Goal: Task Accomplishment & Management: Manage account settings

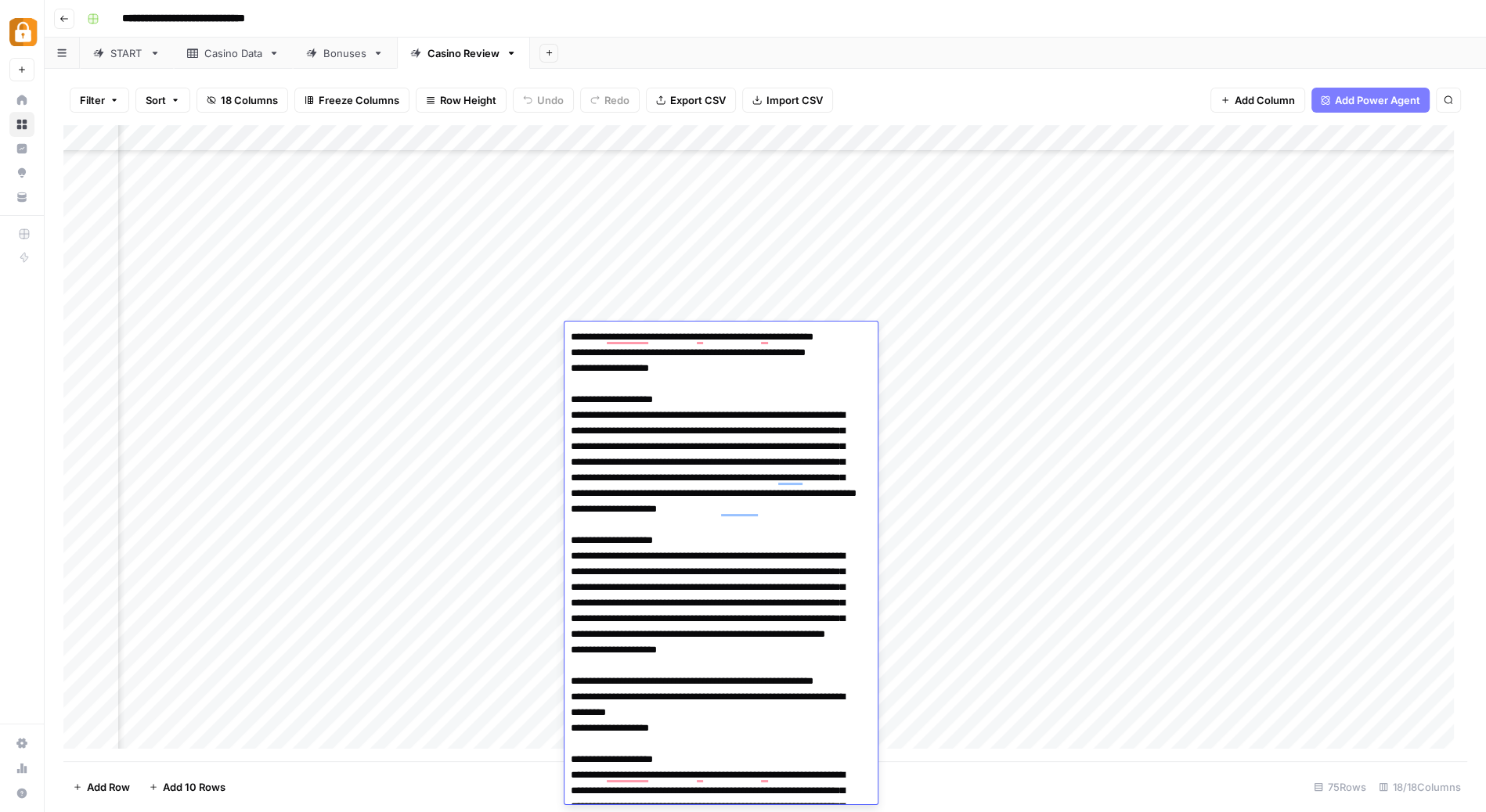
scroll to position [1643, 0]
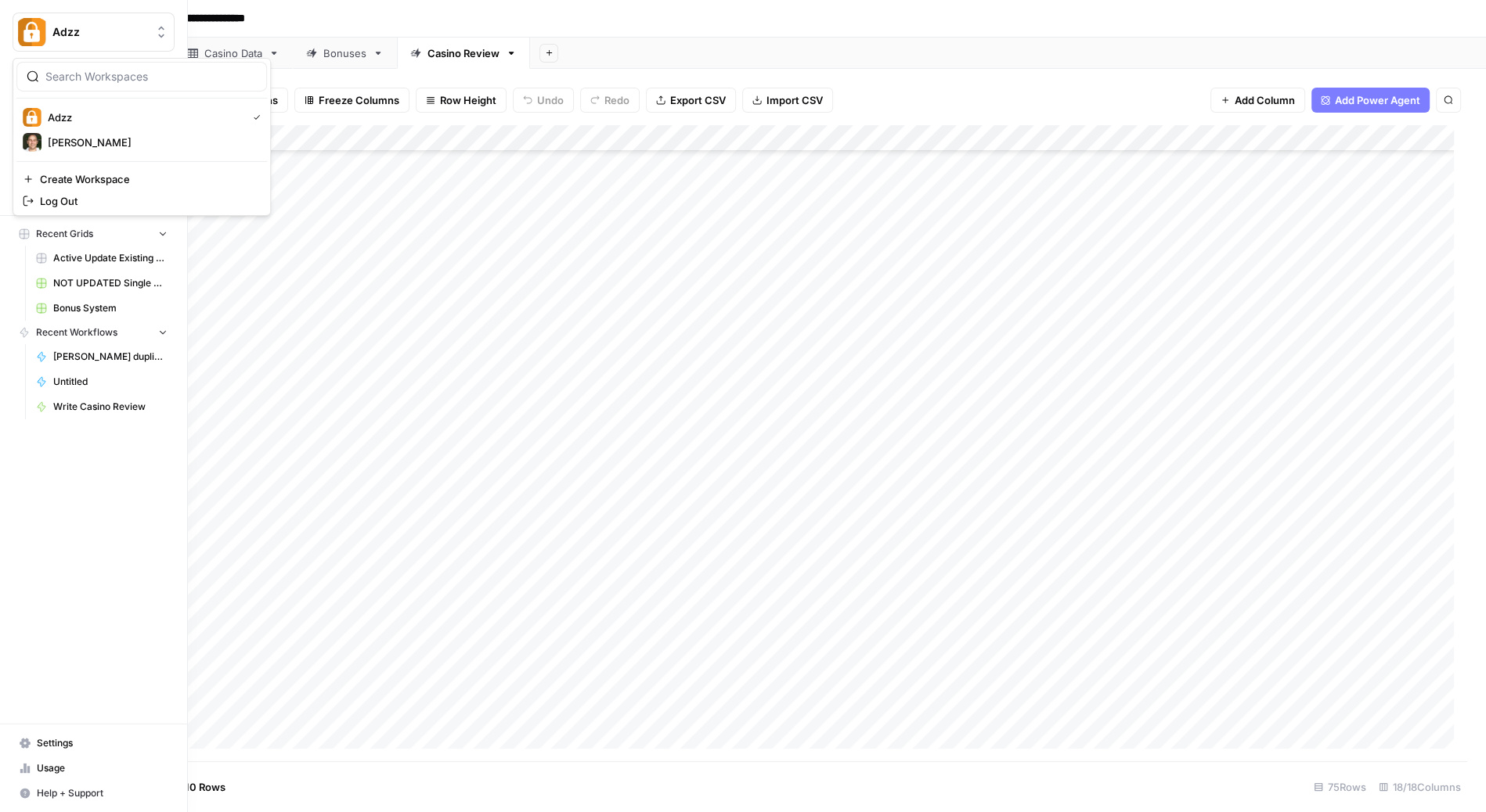
click at [25, 25] on img "Workspace: Adzz" at bounding box center [32, 32] width 28 height 28
click at [73, 108] on div "Adzz" at bounding box center [142, 118] width 238 height 19
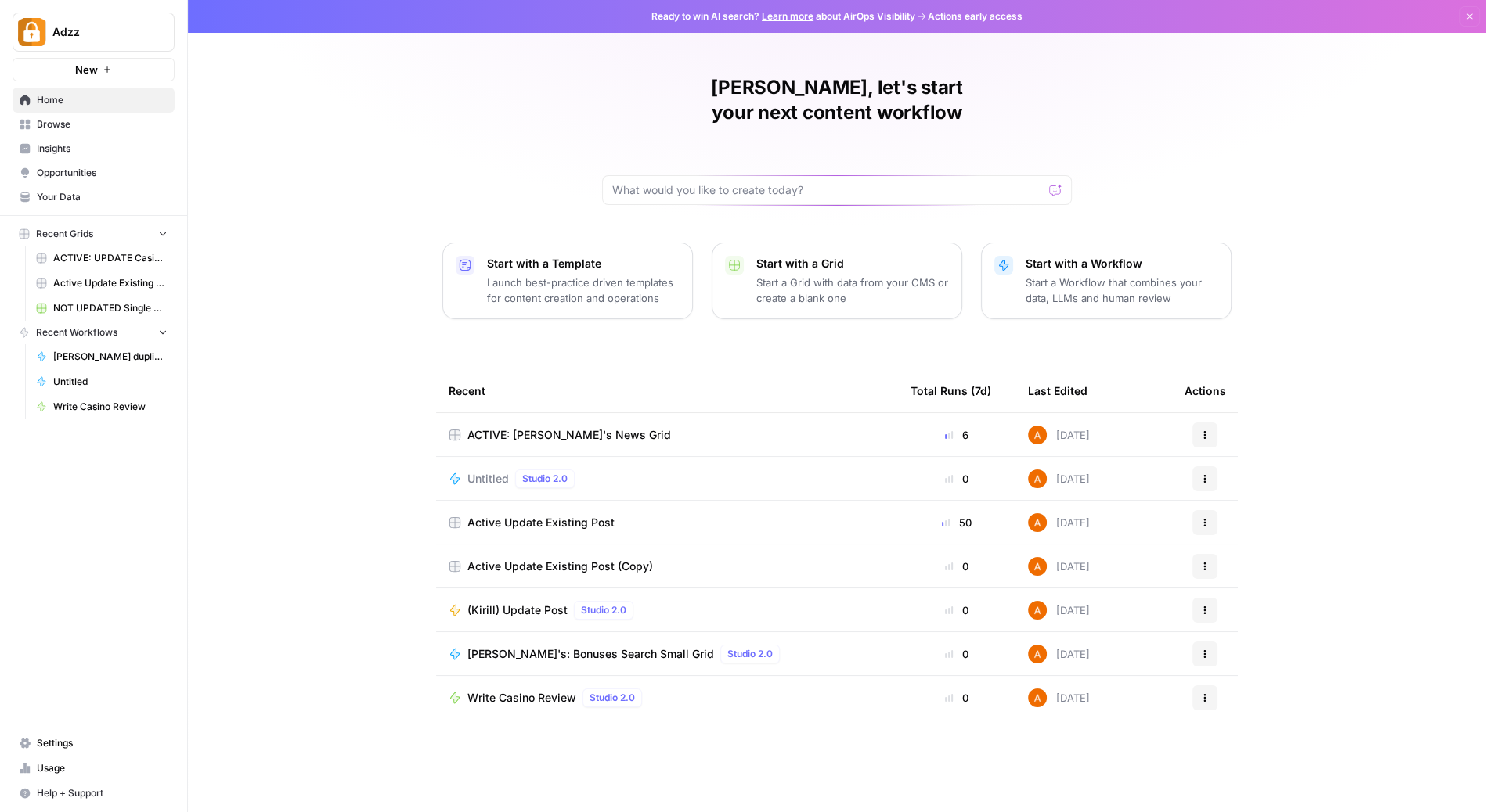
click at [59, 759] on link "Usage" at bounding box center [93, 768] width 162 height 25
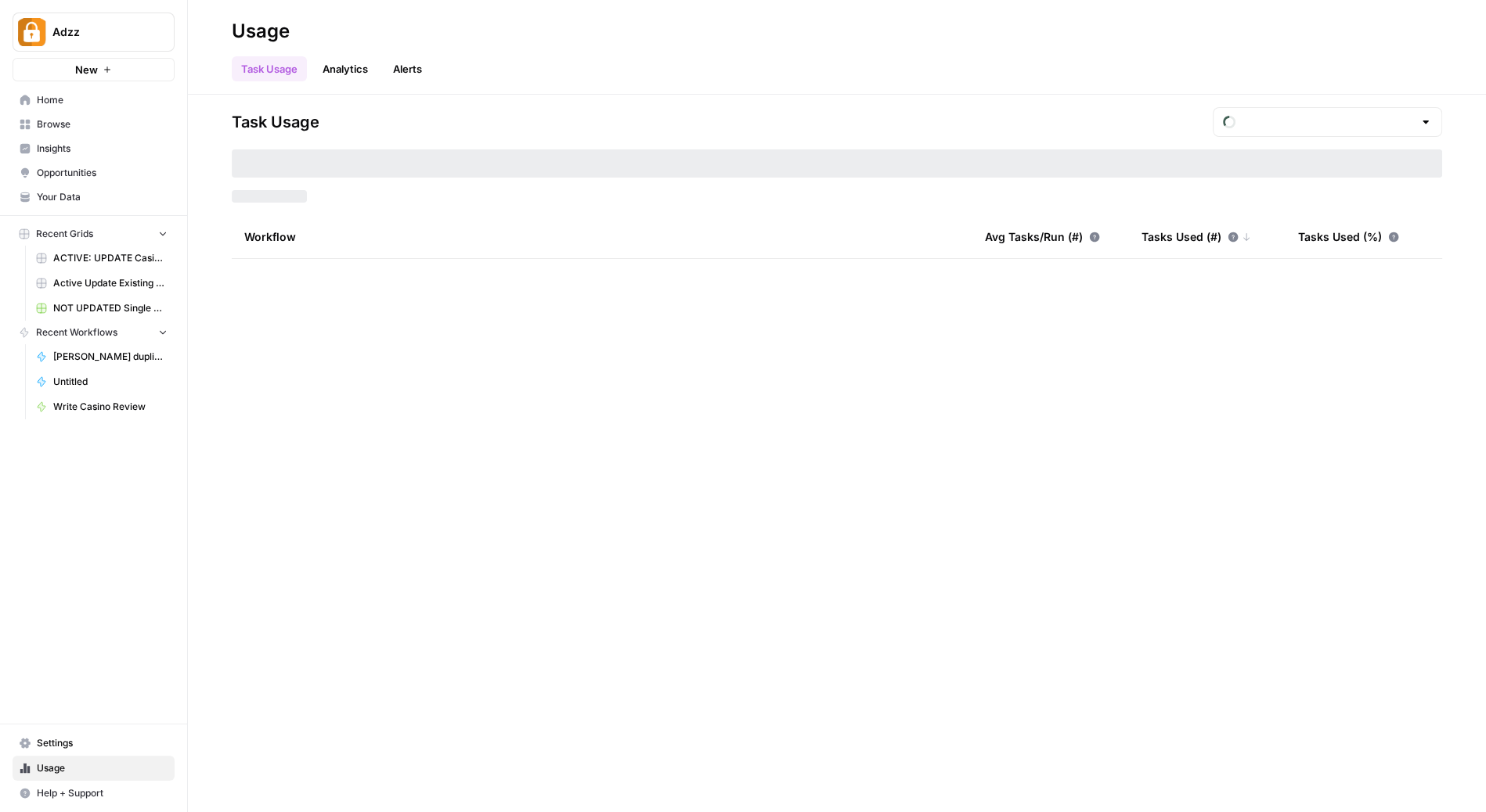
type input "September Tasks"
click at [62, 737] on span "Settings" at bounding box center [102, 744] width 131 height 14
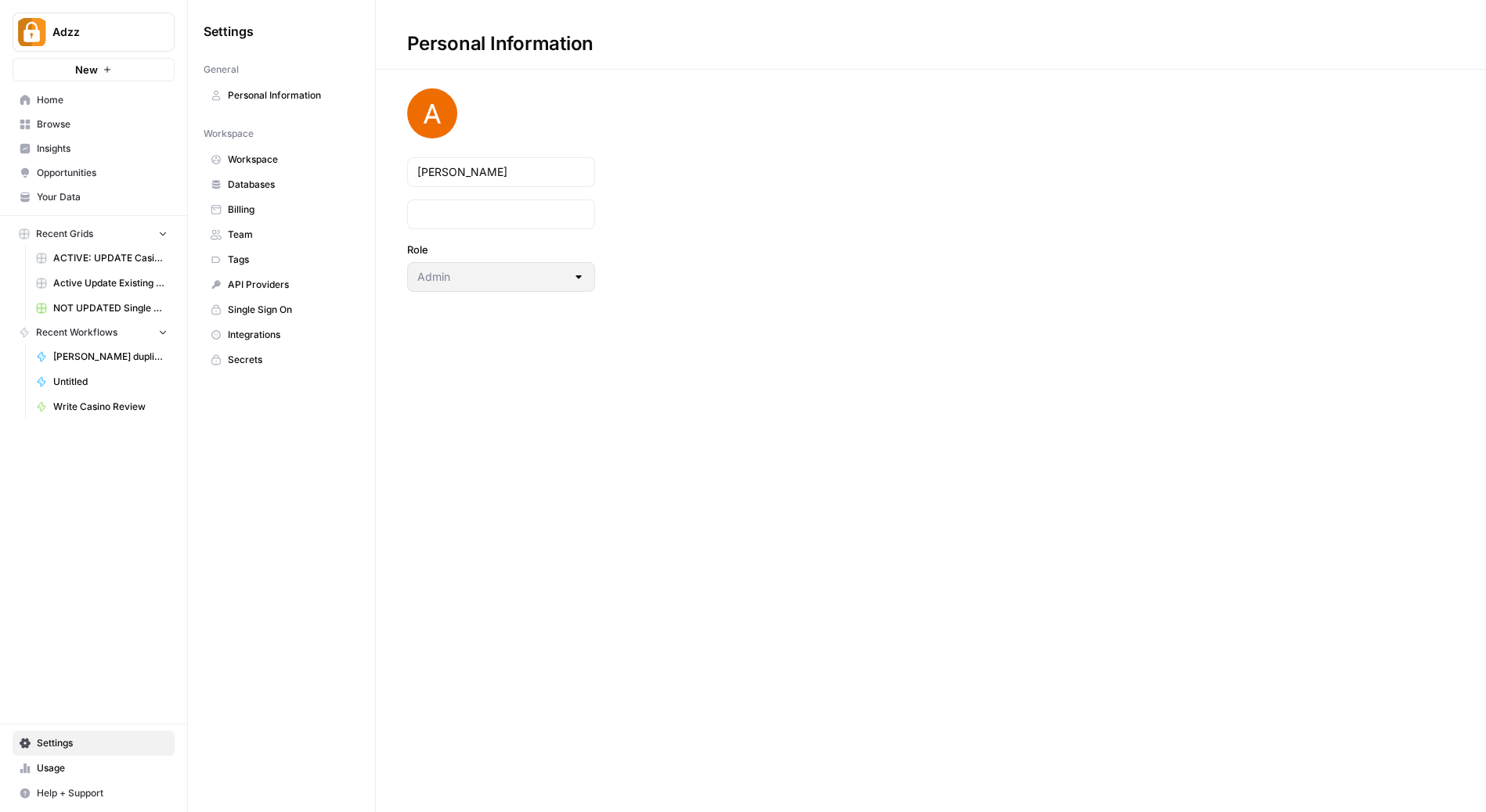
click at [251, 199] on link "Billing" at bounding box center [282, 209] width 156 height 25
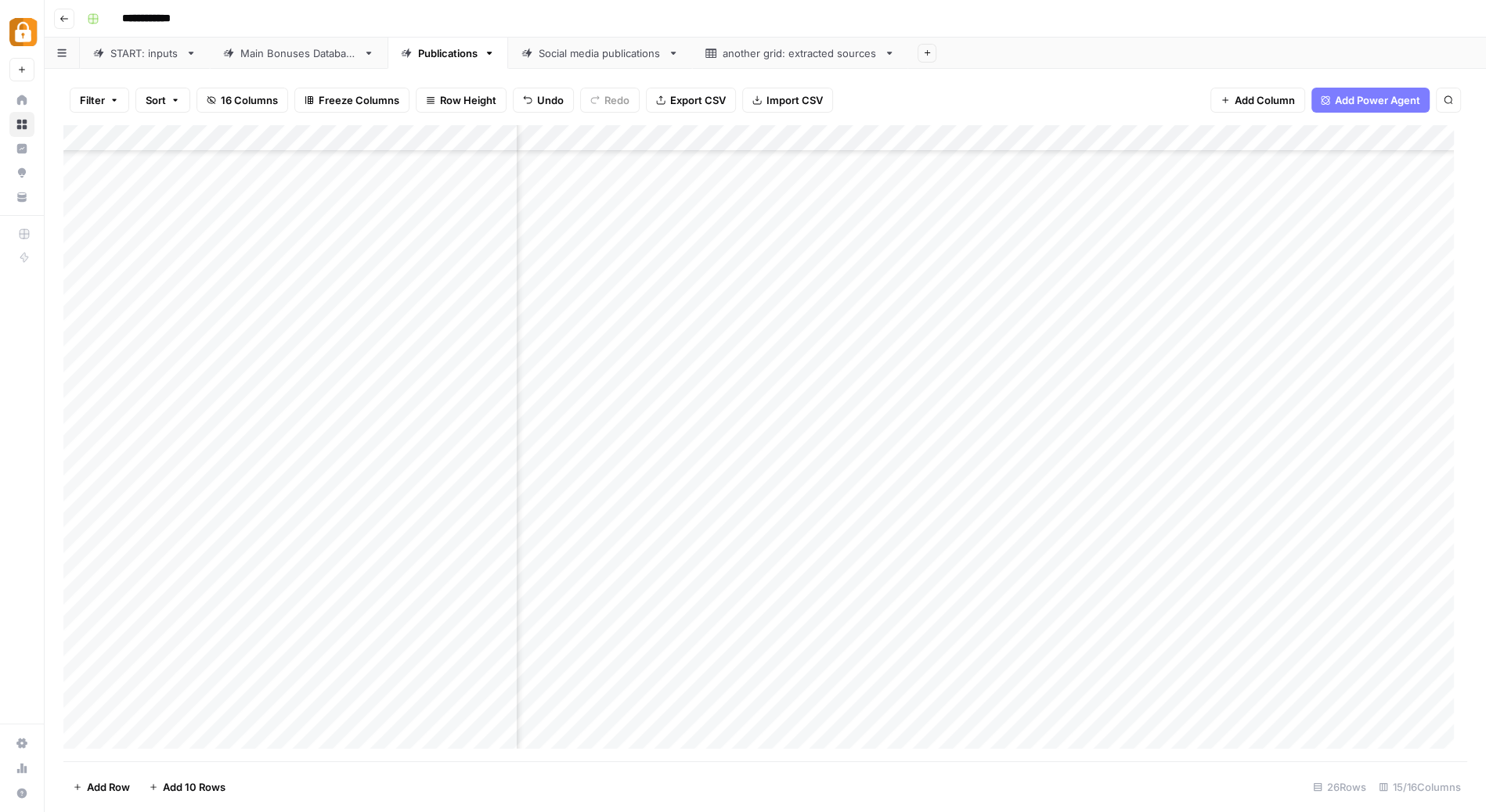
click at [67, 23] on button "Go back" at bounding box center [65, 19] width 21 height 21
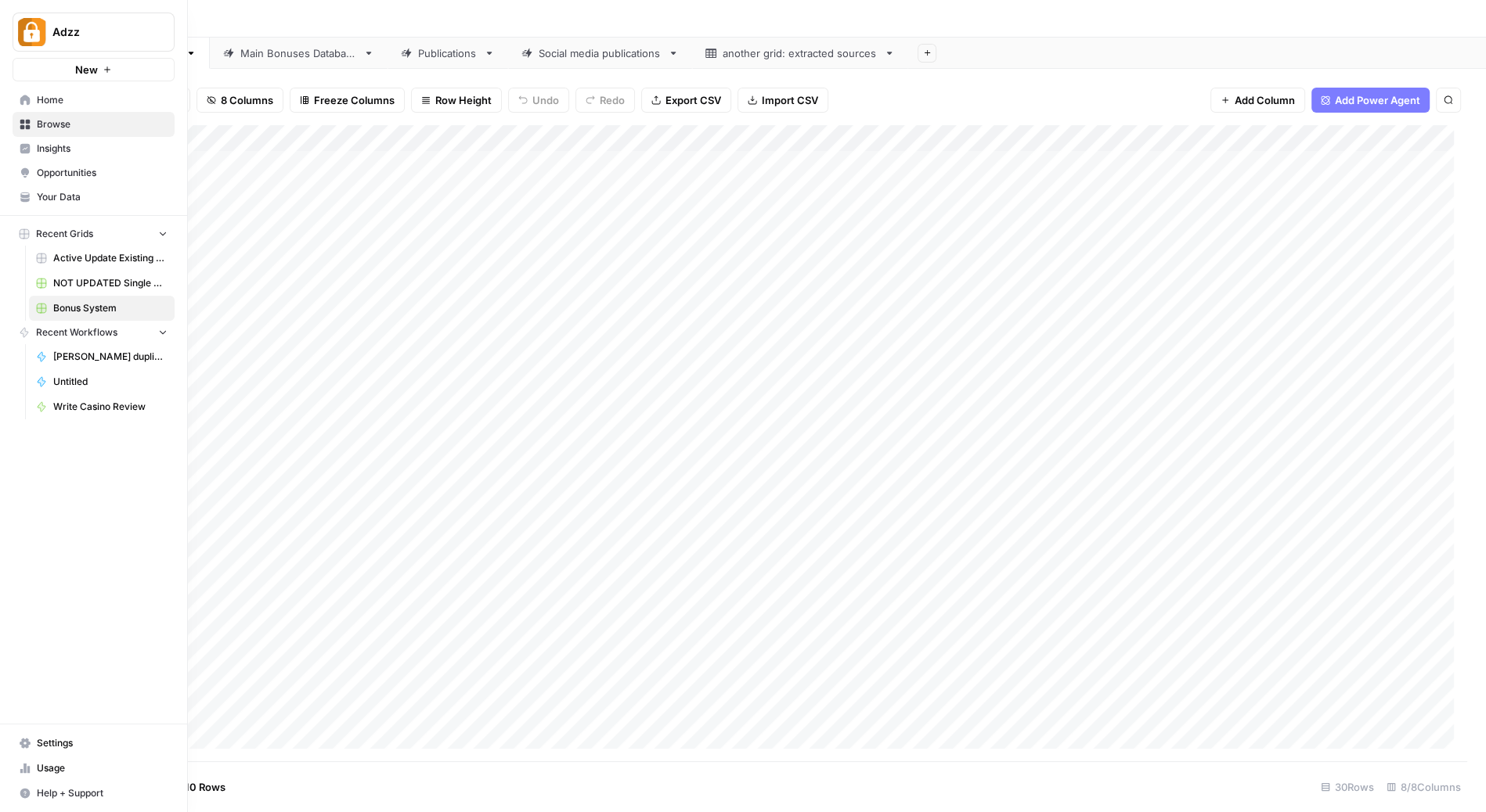
click at [35, 29] on img "Workspace: Adzz" at bounding box center [32, 32] width 28 height 28
click at [65, 747] on span "Settings" at bounding box center [102, 744] width 131 height 14
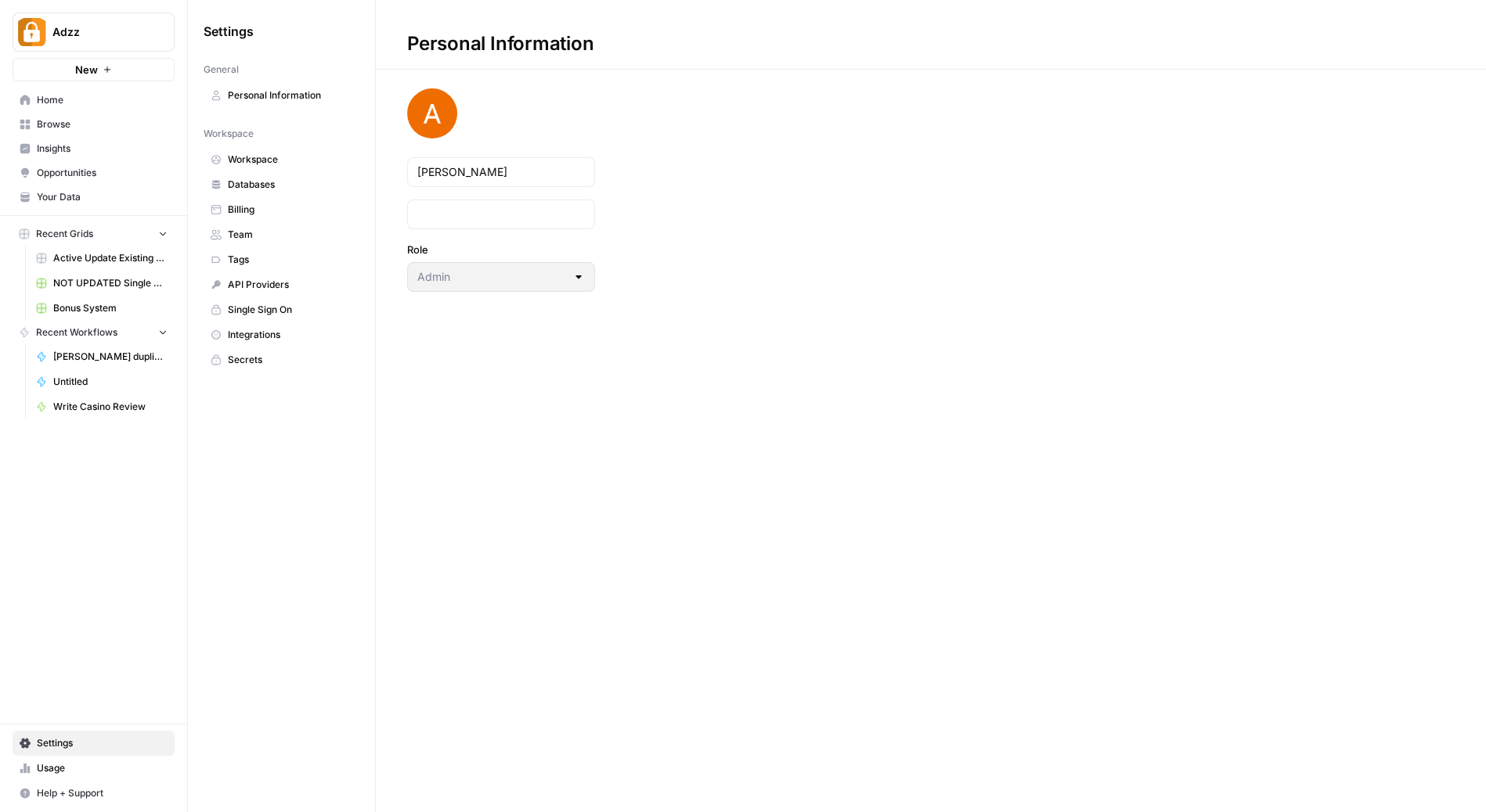
click at [248, 209] on span "Billing" at bounding box center [290, 210] width 124 height 14
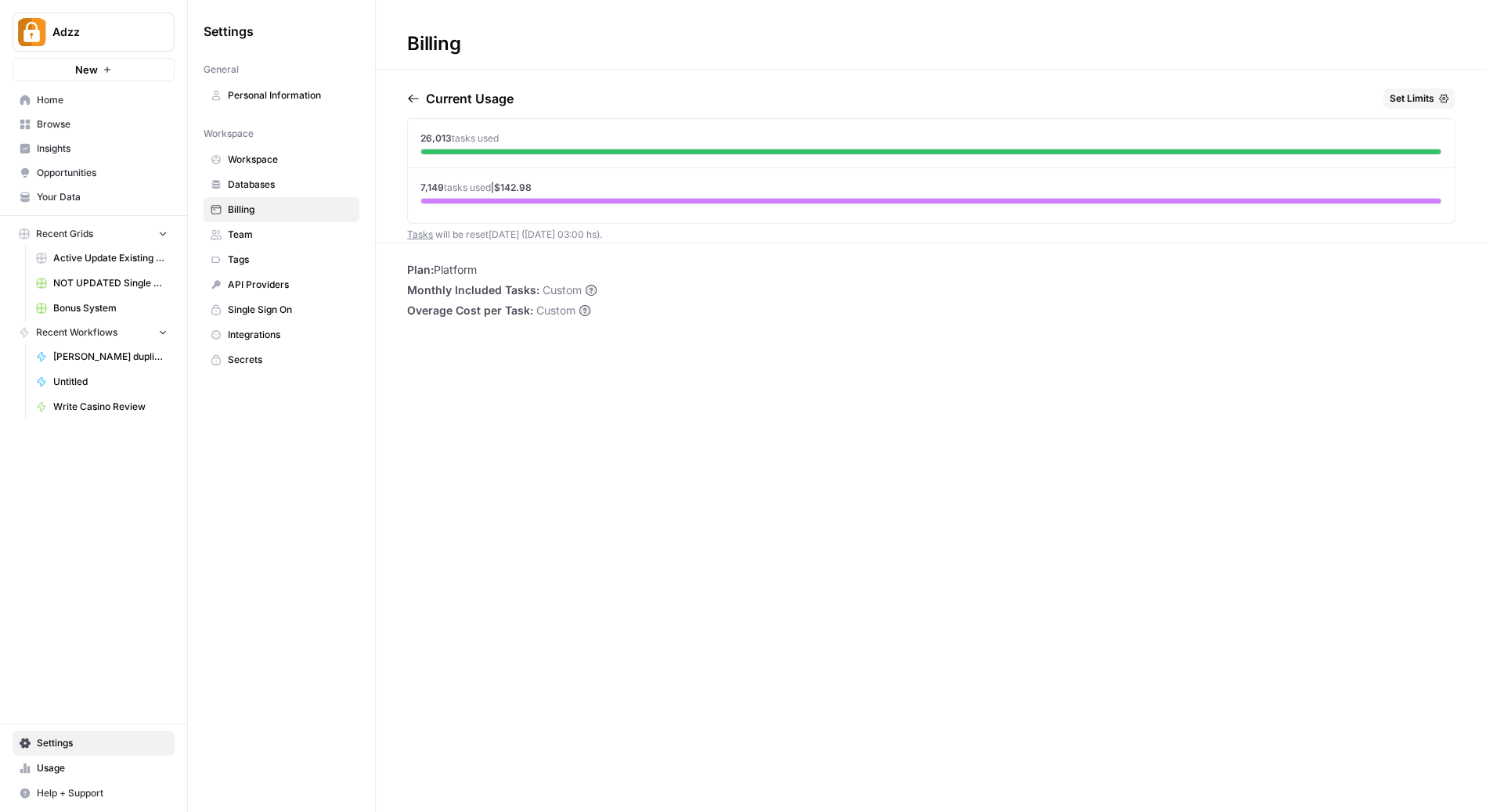
click at [268, 158] on span "Workspace" at bounding box center [290, 160] width 124 height 14
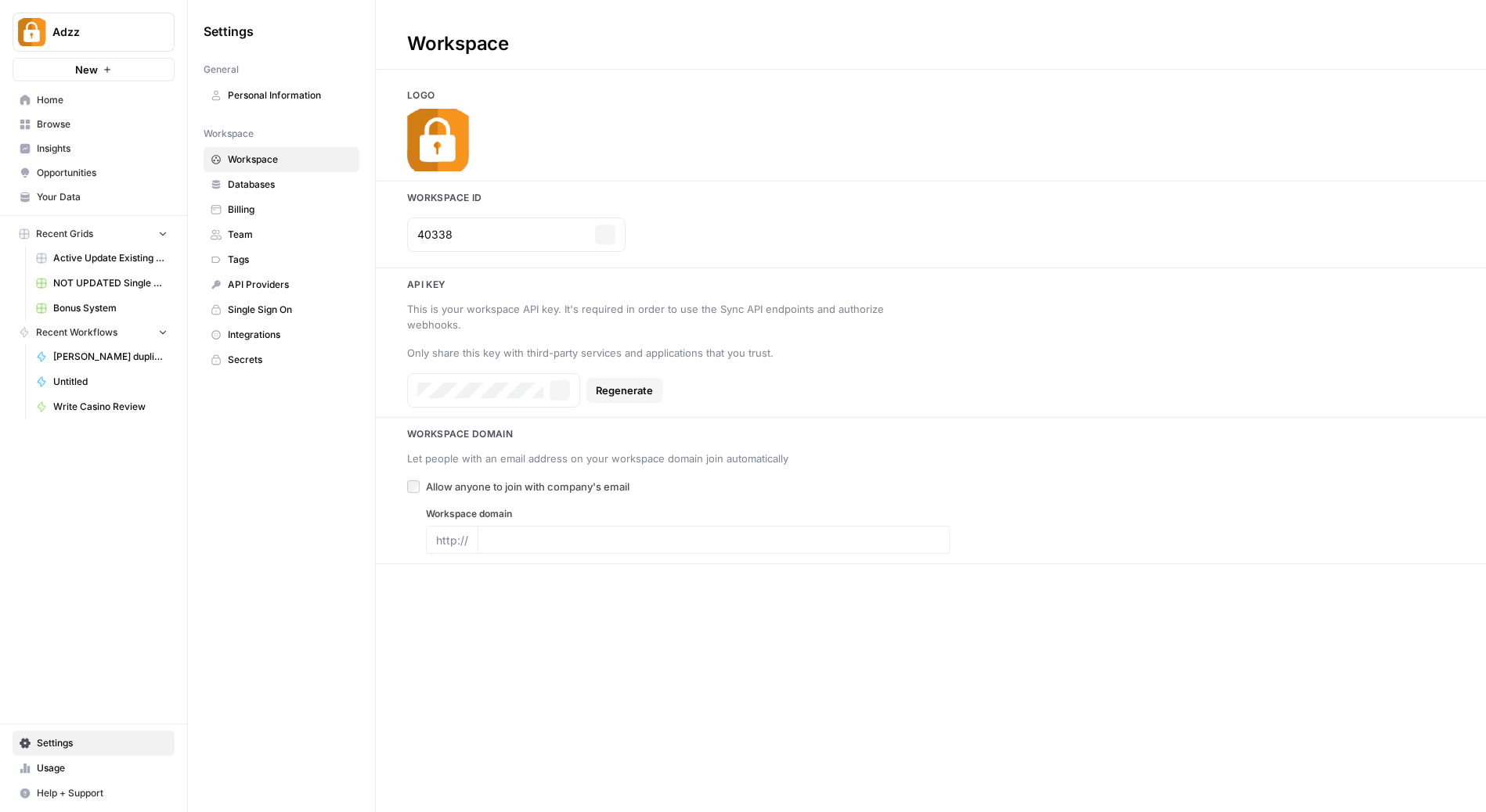
type input "[DOMAIN_NAME]"
click at [259, 186] on span "Databases" at bounding box center [290, 185] width 124 height 14
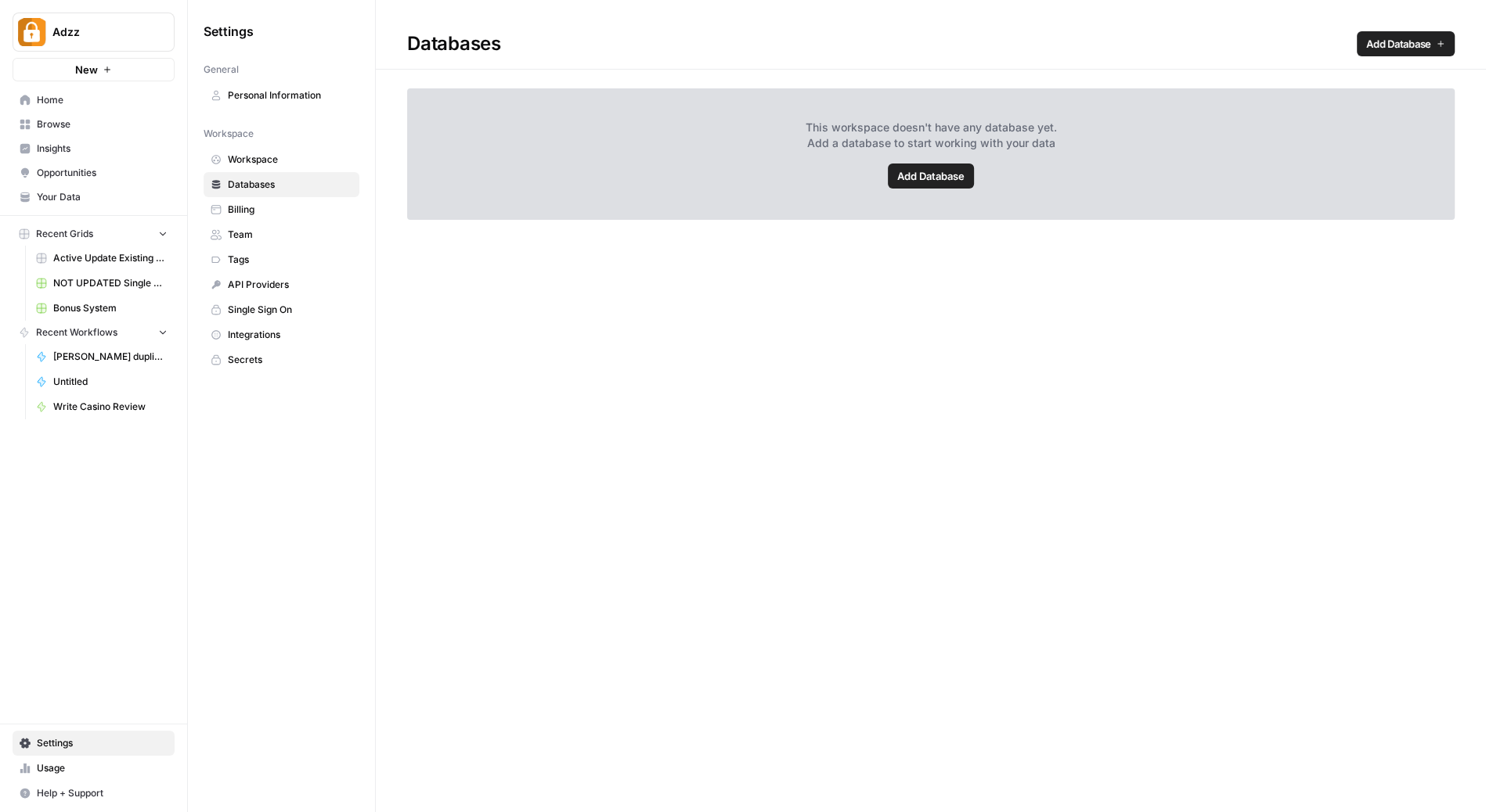
click at [55, 123] on span "Browse" at bounding box center [102, 124] width 131 height 14
